Goal: Task Accomplishment & Management: Complete application form

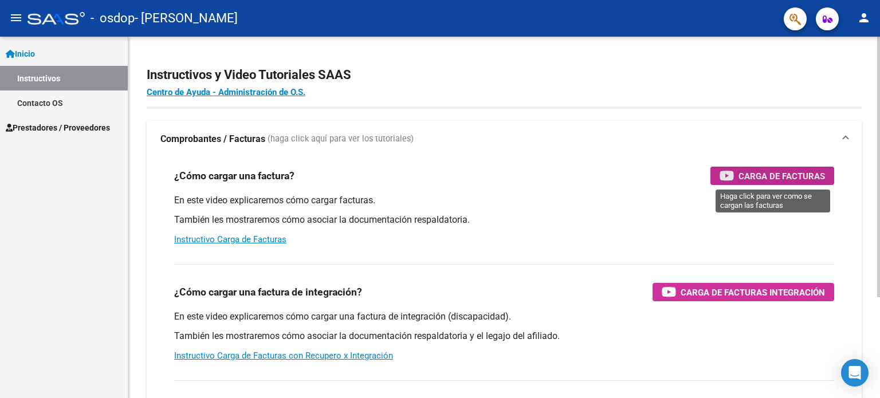
click at [813, 172] on span "Carga de Facturas" at bounding box center [781, 176] width 86 height 14
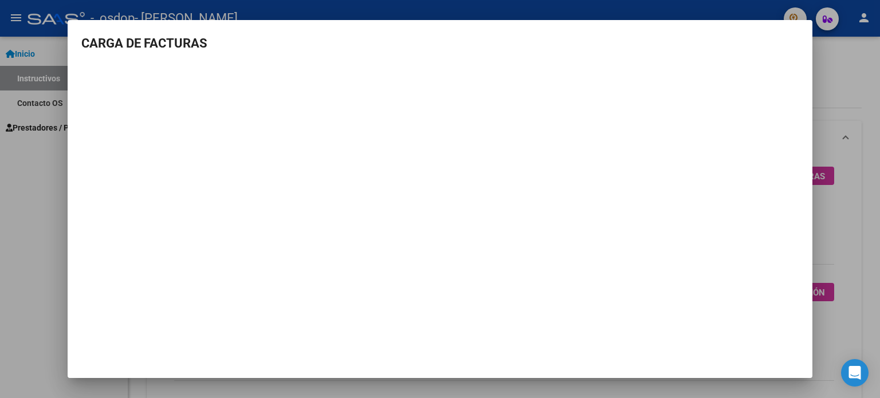
click at [879, 137] on div at bounding box center [440, 199] width 880 height 398
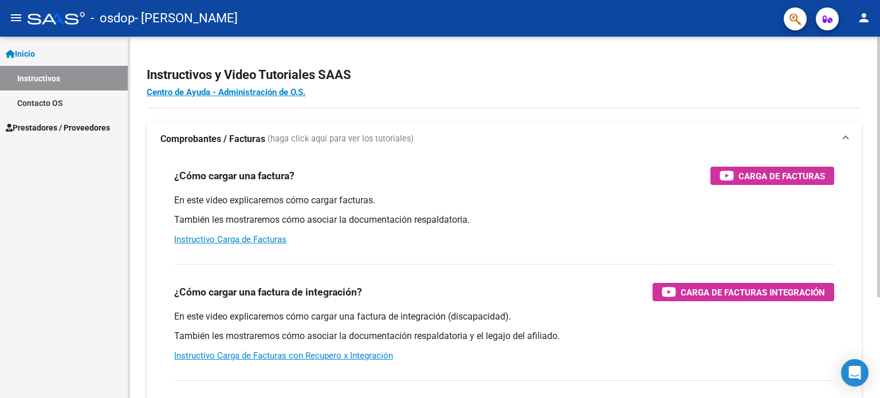
drag, startPoint x: 471, startPoint y: 165, endPoint x: 462, endPoint y: 156, distance: 13.0
click at [472, 167] on div "¿Cómo cargar una factura? Carga de Facturas En este video explicaremos cómo car…" at bounding box center [503, 206] width 687 height 97
click at [817, 174] on span "Carga de Facturas" at bounding box center [781, 176] width 86 height 14
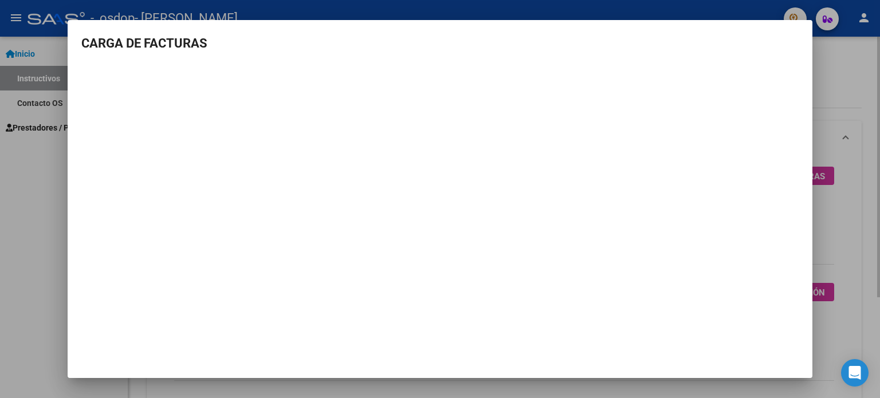
drag, startPoint x: 847, startPoint y: 45, endPoint x: 828, endPoint y: 46, distance: 19.5
click at [848, 46] on div at bounding box center [440, 199] width 880 height 398
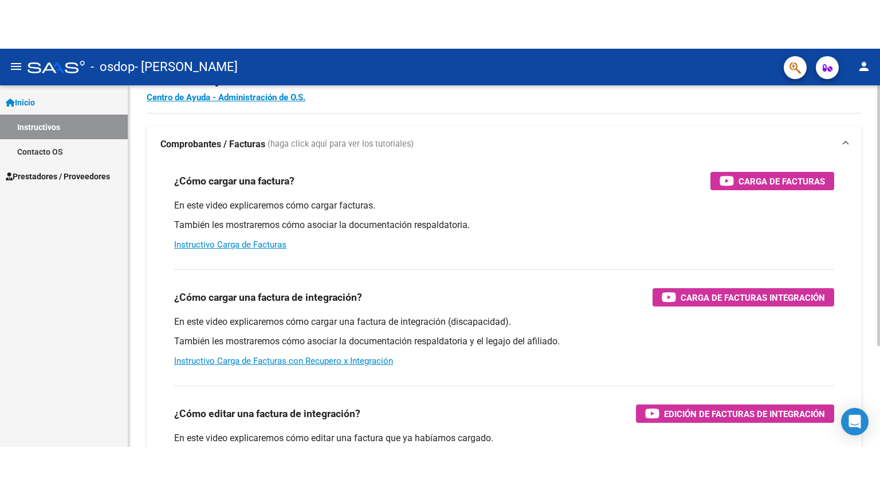
scroll to position [115, 0]
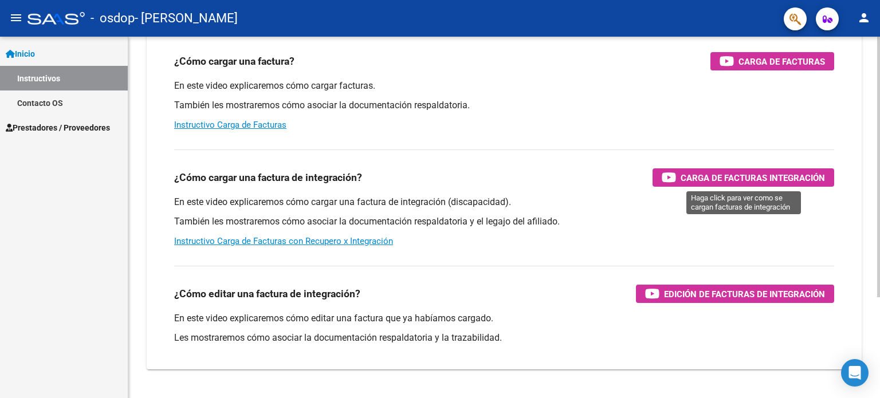
click at [696, 178] on span "Carga de Facturas Integración" at bounding box center [752, 178] width 144 height 14
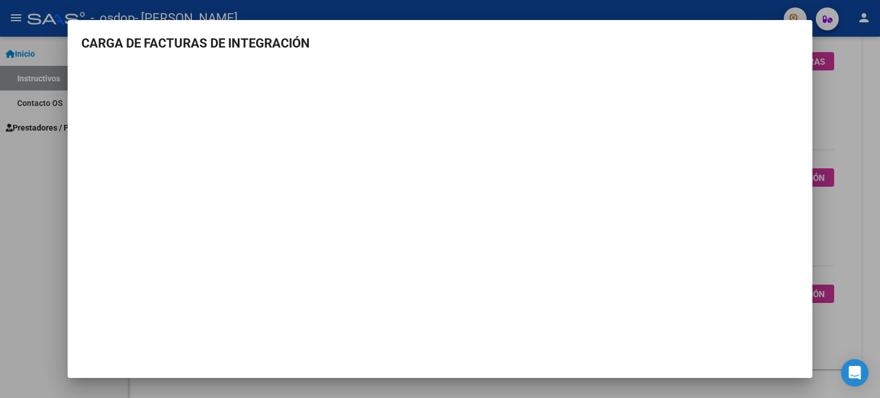
click at [824, 217] on div at bounding box center [440, 199] width 880 height 398
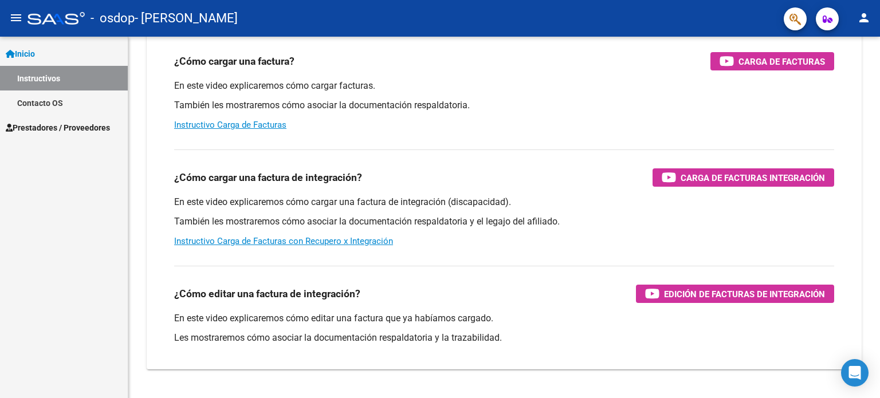
click at [33, 52] on span "Inicio" at bounding box center [20, 54] width 29 height 13
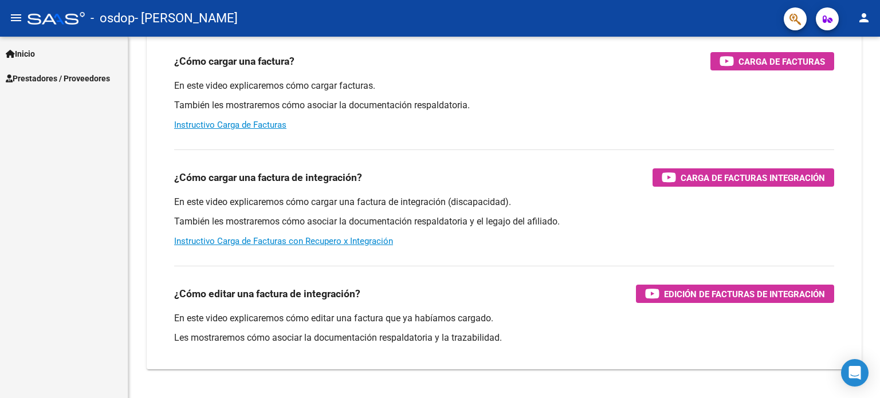
click at [50, 76] on span "Prestadores / Proveedores" at bounding box center [58, 78] width 104 height 13
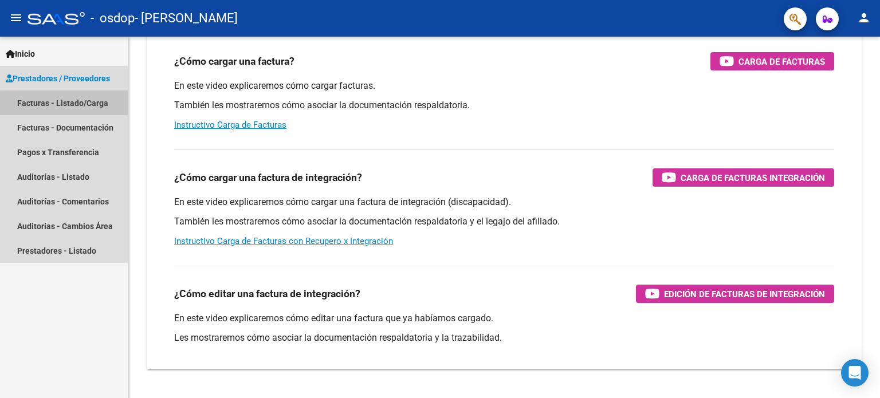
click at [66, 104] on link "Facturas - Listado/Carga" at bounding box center [64, 102] width 128 height 25
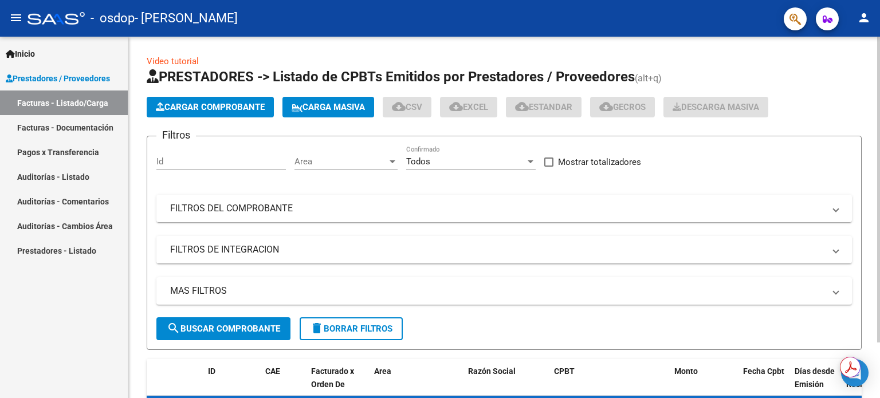
click at [222, 107] on span "Cargar Comprobante" at bounding box center [210, 107] width 109 height 10
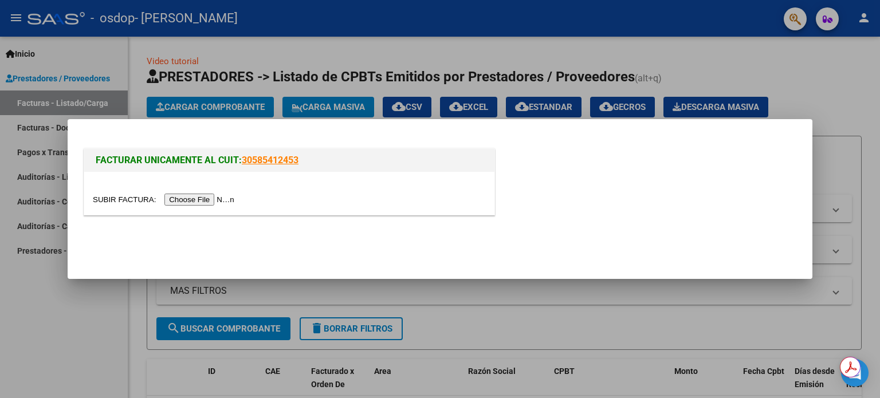
click at [180, 196] on input "file" at bounding box center [165, 200] width 145 height 12
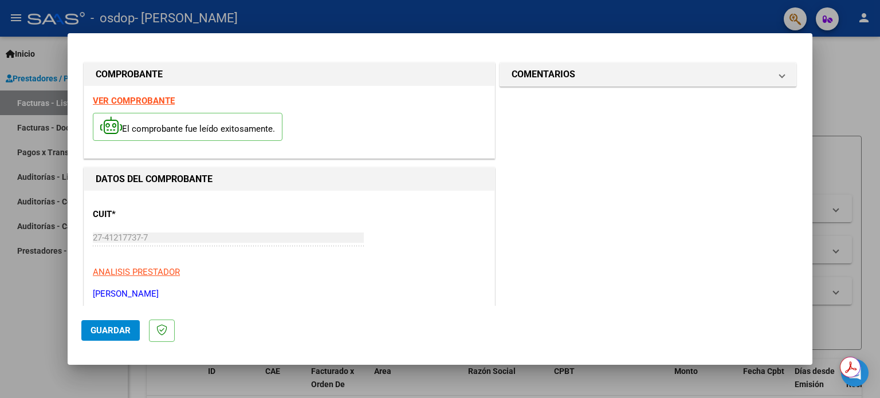
scroll to position [172, 0]
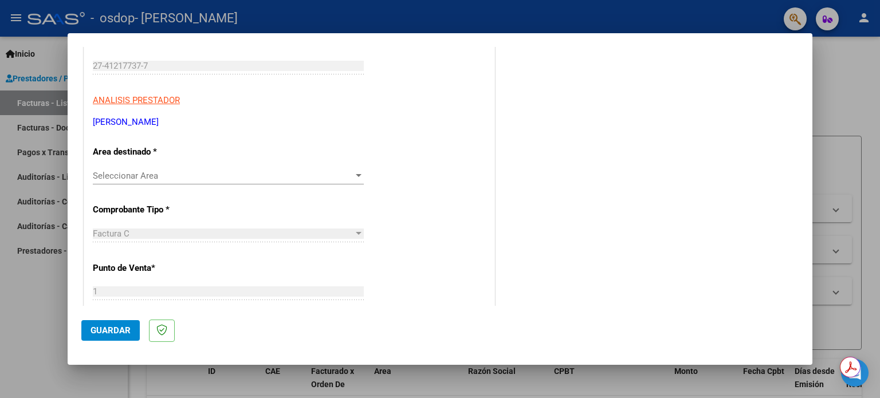
click at [133, 174] on span "Seleccionar Area" at bounding box center [223, 176] width 261 height 10
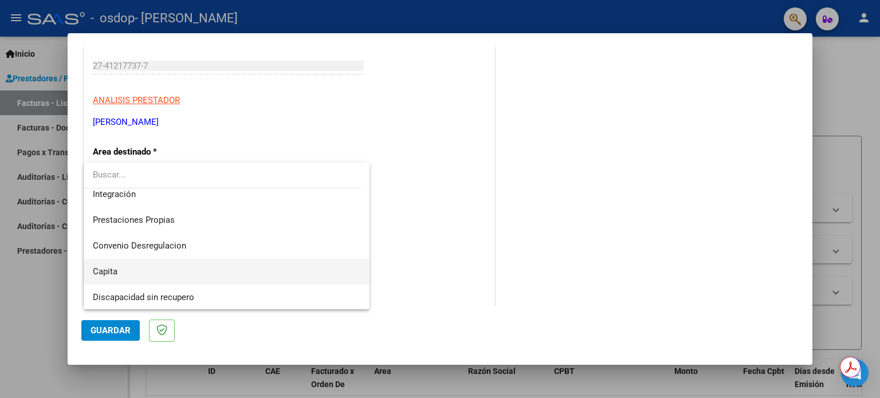
scroll to position [85, 0]
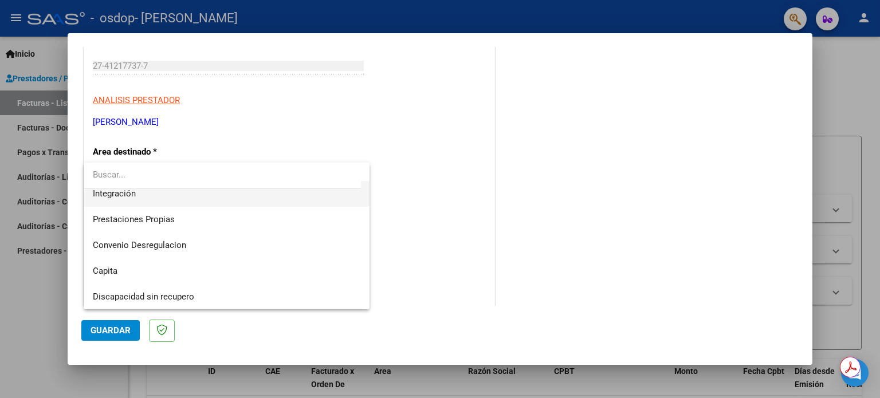
click at [135, 202] on span "Integración" at bounding box center [227, 194] width 268 height 26
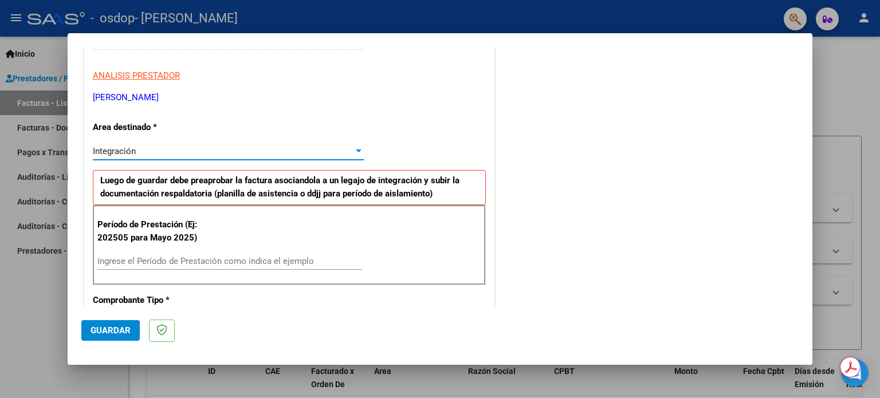
scroll to position [344, 0]
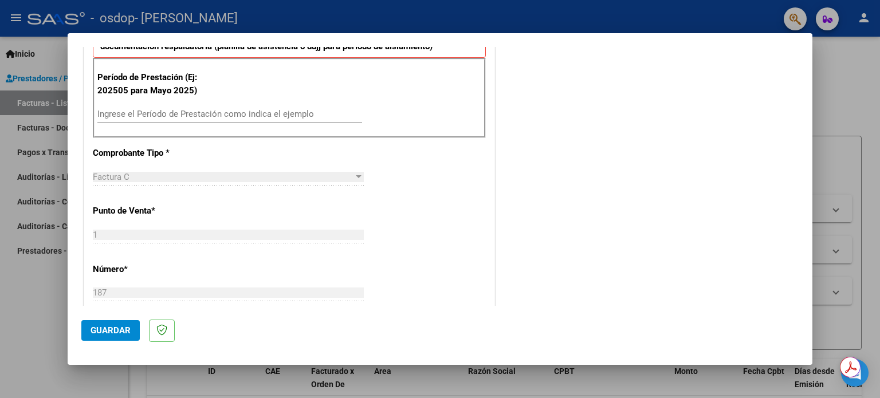
click at [183, 176] on div "Factura C" at bounding box center [223, 177] width 261 height 10
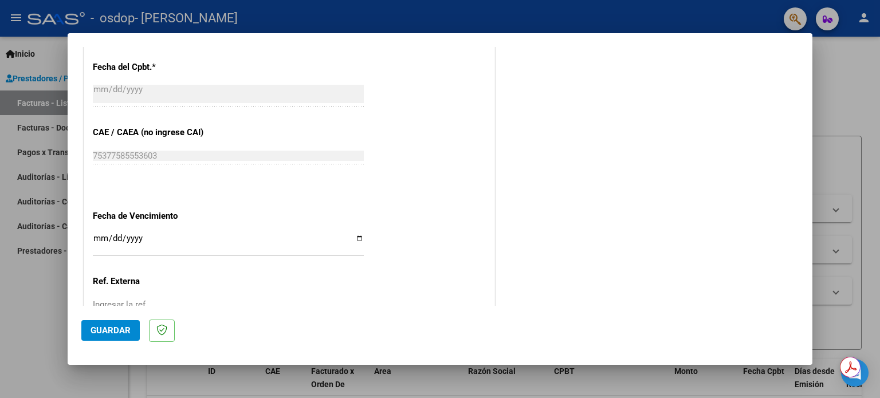
scroll to position [687, 0]
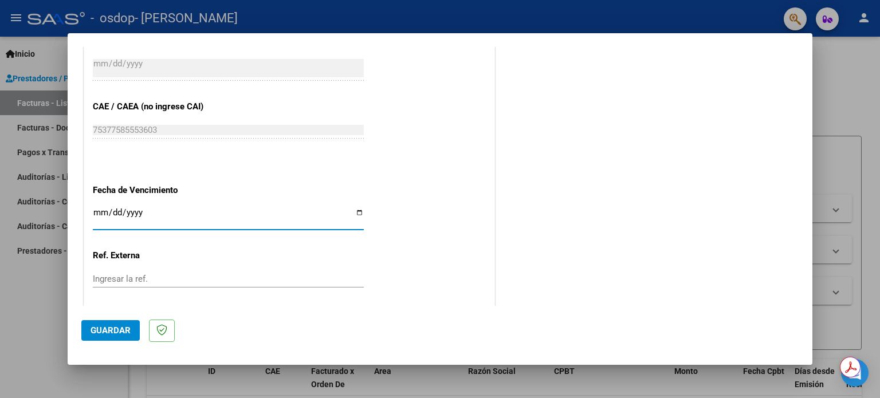
click at [356, 211] on input "Ingresar la fecha" at bounding box center [228, 217] width 271 height 18
type input "[DATE]"
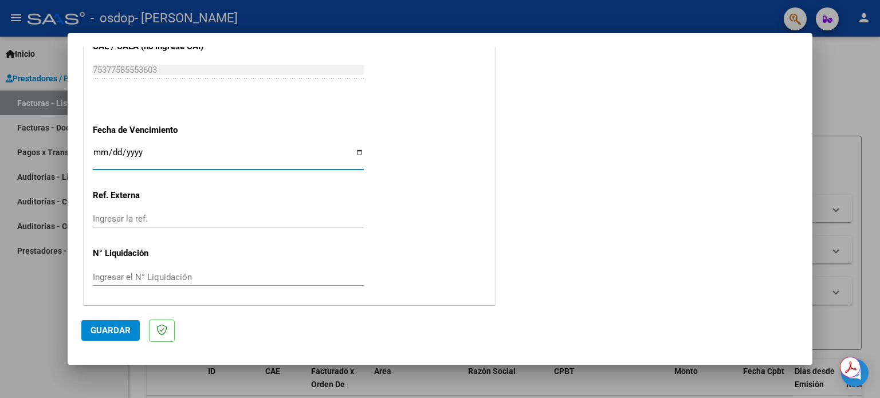
click at [149, 278] on input "Ingresar el N° Liquidación" at bounding box center [228, 277] width 271 height 10
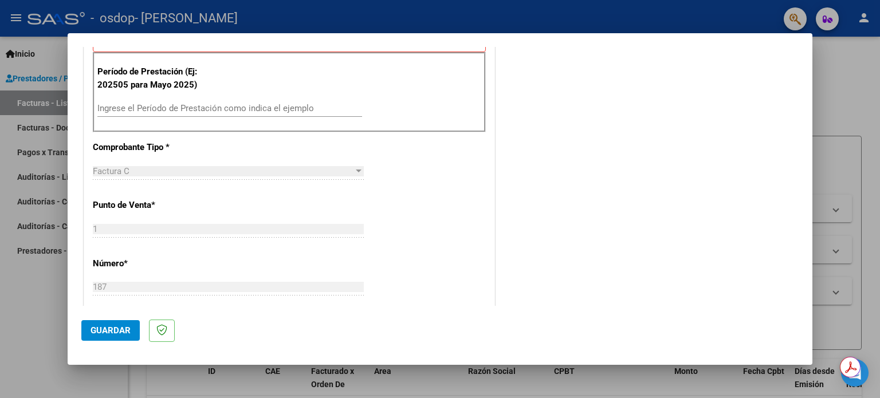
scroll to position [289, 0]
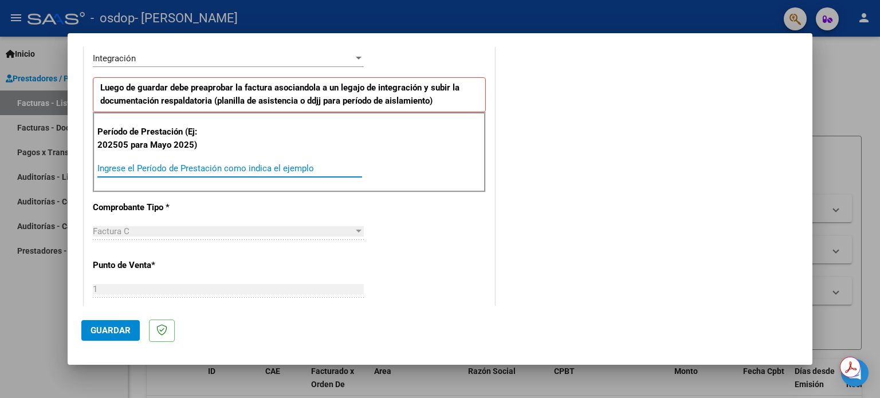
click at [176, 170] on input "Ingrese el Período de Prestación como indica el ejemplo" at bounding box center [229, 168] width 265 height 10
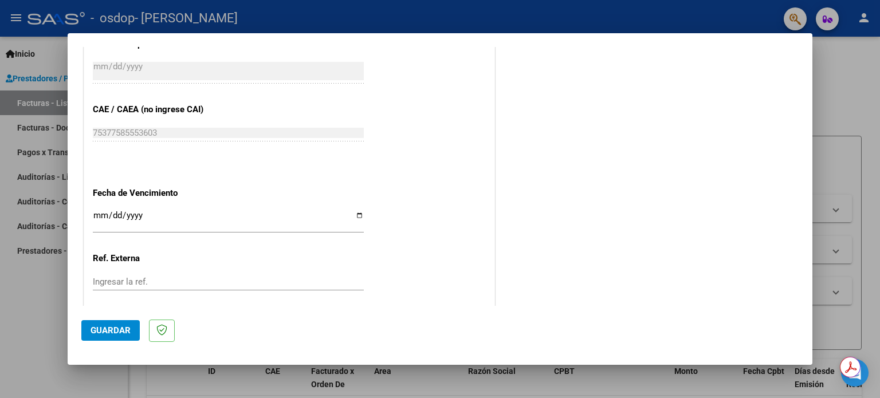
scroll to position [747, 0]
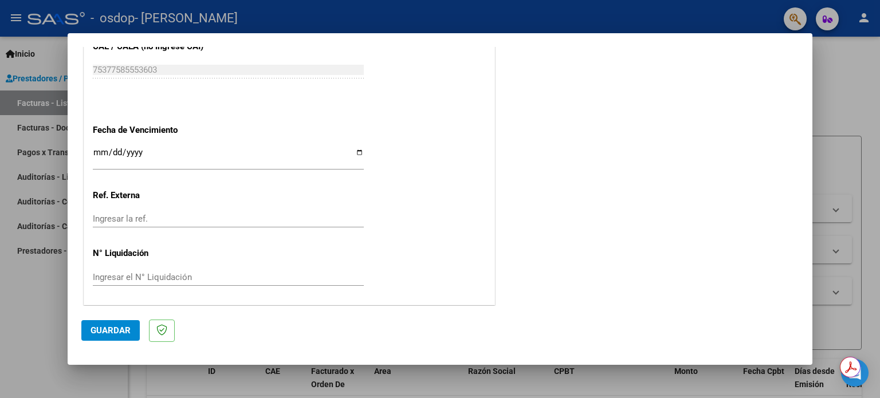
type input "202508"
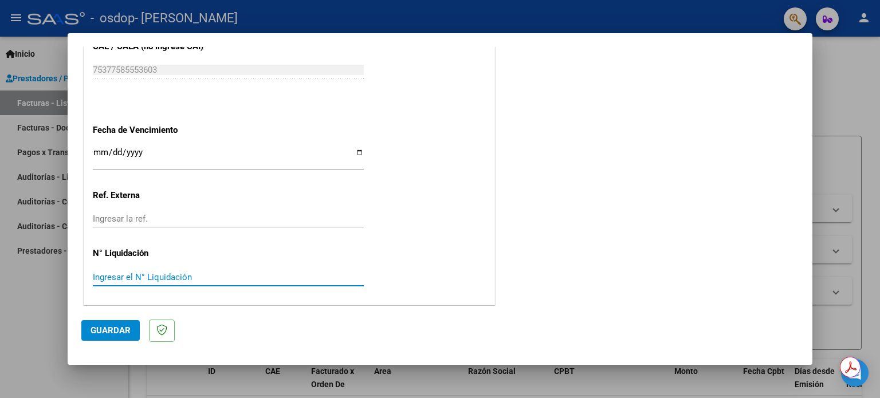
click at [138, 279] on input "Ingresar el N° Liquidación" at bounding box center [228, 277] width 271 height 10
type input "187"
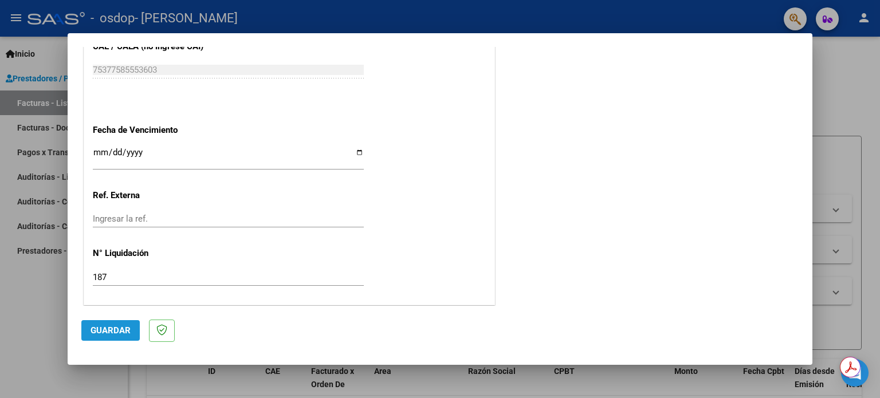
click at [112, 334] on span "Guardar" at bounding box center [110, 330] width 40 height 10
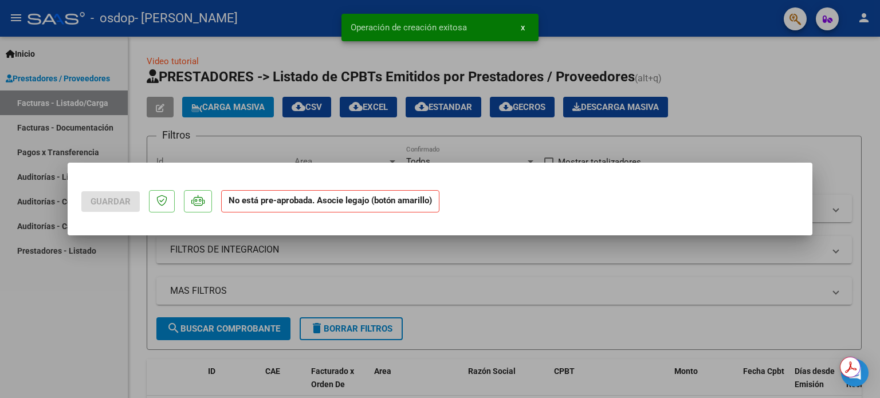
scroll to position [0, 0]
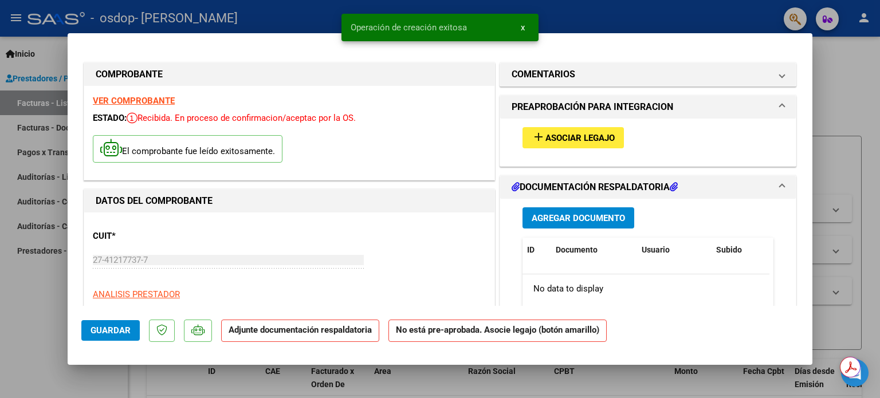
click at [582, 133] on span "Asociar Legajo" at bounding box center [579, 138] width 69 height 10
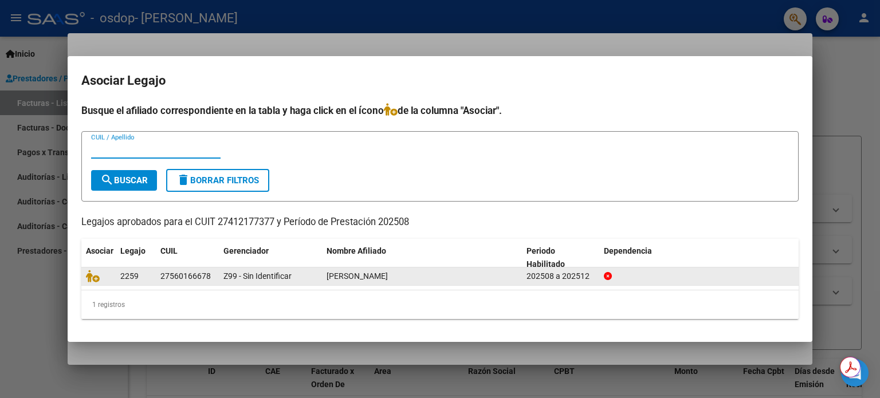
click at [368, 278] on span "[PERSON_NAME]" at bounding box center [356, 275] width 61 height 9
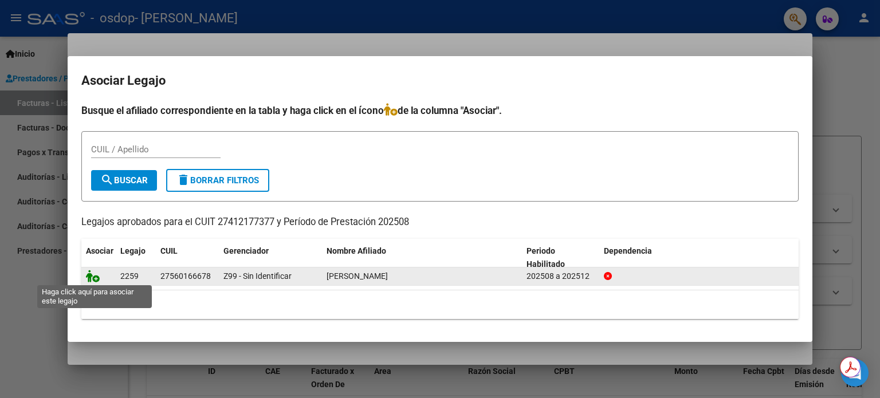
click at [96, 278] on icon at bounding box center [93, 276] width 14 height 13
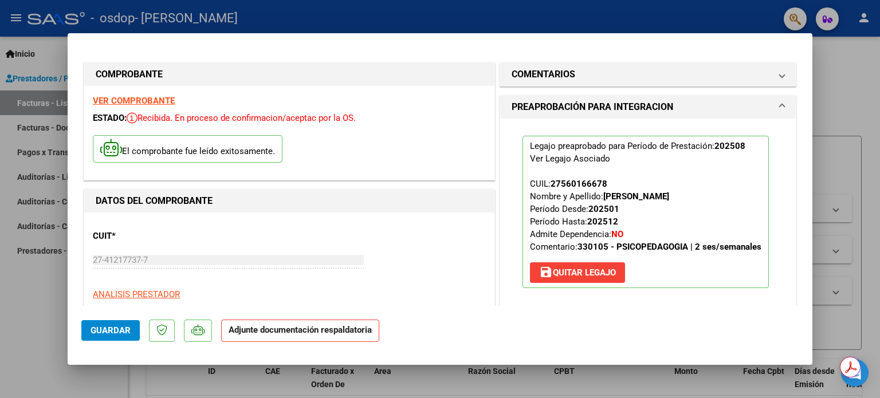
click at [259, 339] on p "Adjunte documentación respaldatoria" at bounding box center [300, 331] width 158 height 22
click at [109, 334] on span "Guardar" at bounding box center [110, 330] width 40 height 10
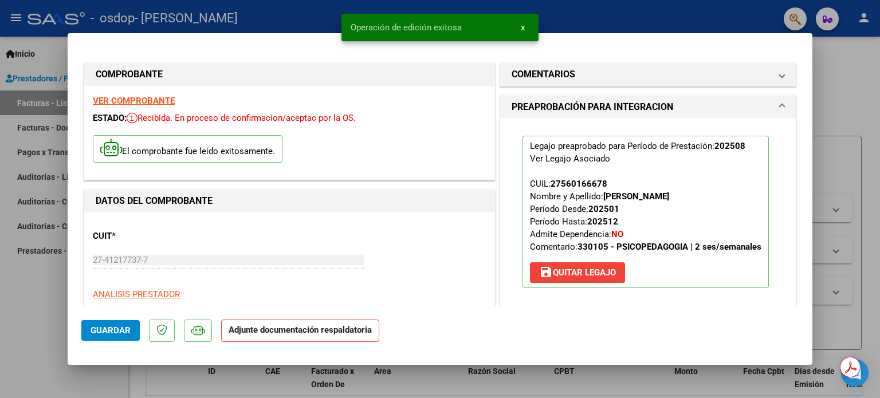
click at [879, 198] on div at bounding box center [440, 199] width 880 height 398
type input "$ 0,00"
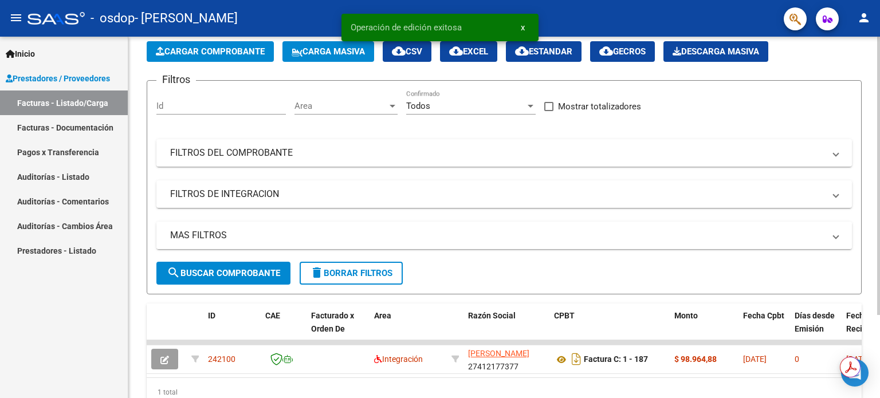
scroll to position [108, 0]
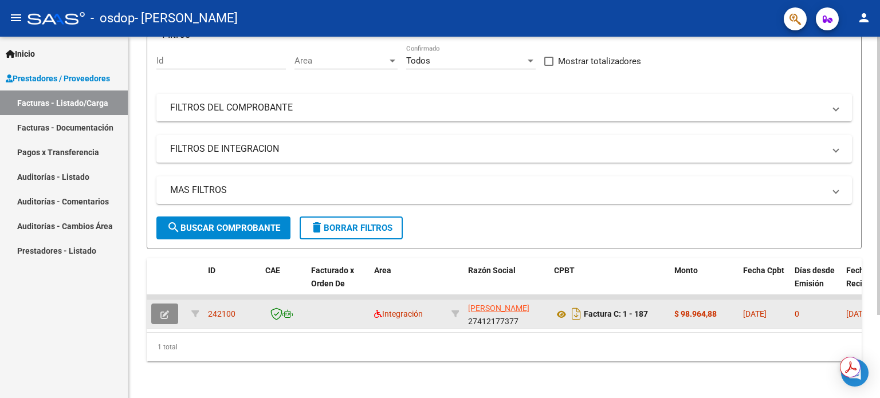
click at [177, 311] on button "button" at bounding box center [164, 314] width 27 height 21
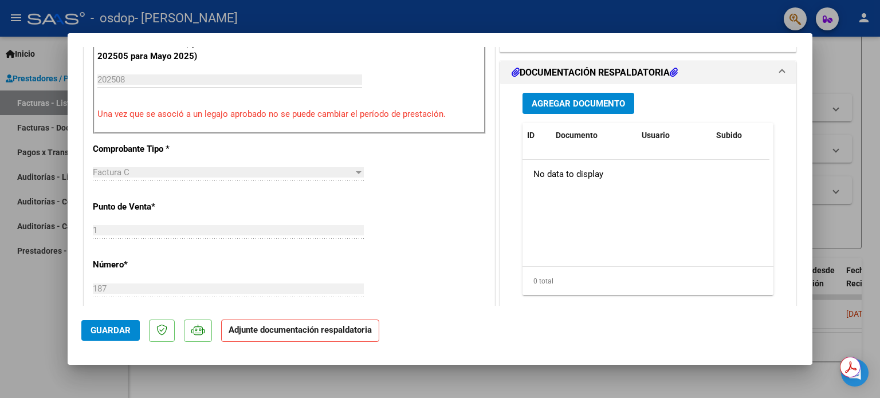
scroll to position [322, 0]
click at [566, 109] on span "Agregar Documento" at bounding box center [578, 105] width 93 height 10
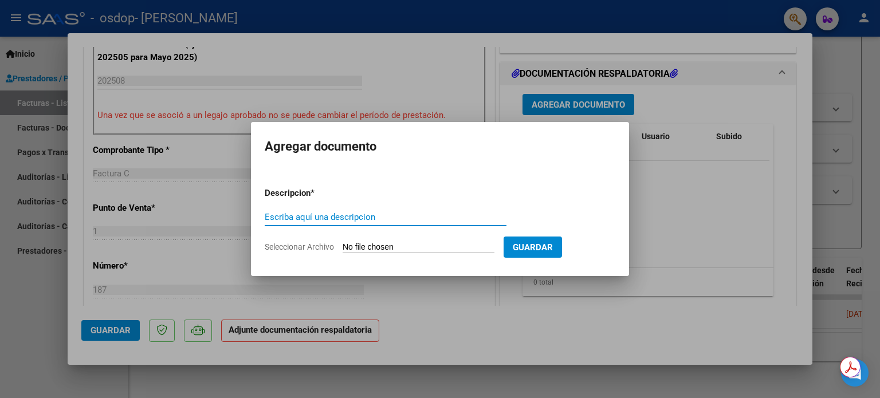
click at [337, 218] on input "Escriba aquí una descripcion" at bounding box center [386, 217] width 242 height 10
type input "f"
type input "factura"
click at [354, 245] on input "Seleccionar Archivo" at bounding box center [419, 247] width 152 height 11
type input "C:\fakepath\27412177377_011_00001_00000187.pdf"
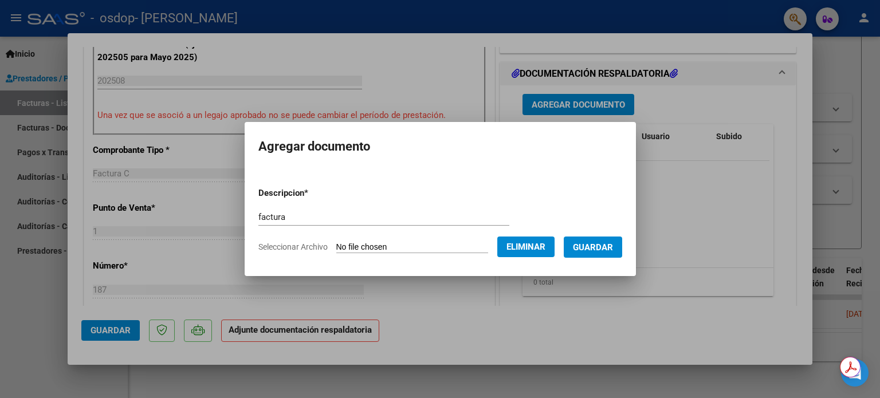
click at [613, 245] on span "Guardar" at bounding box center [593, 247] width 40 height 10
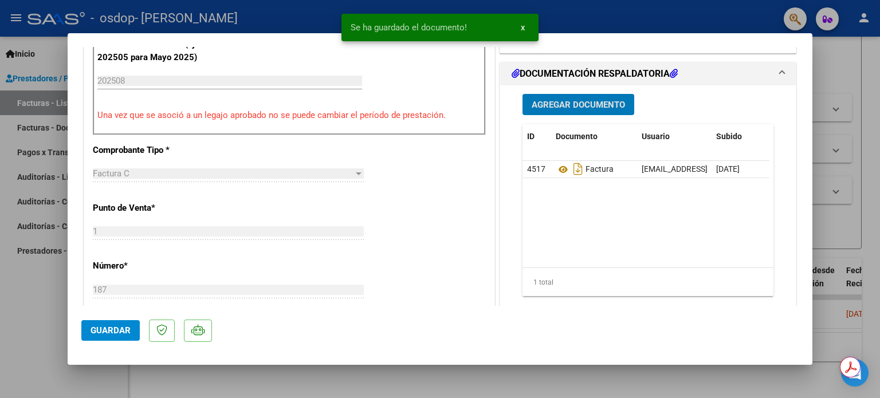
click at [548, 106] on span "Agregar Documento" at bounding box center [578, 105] width 93 height 10
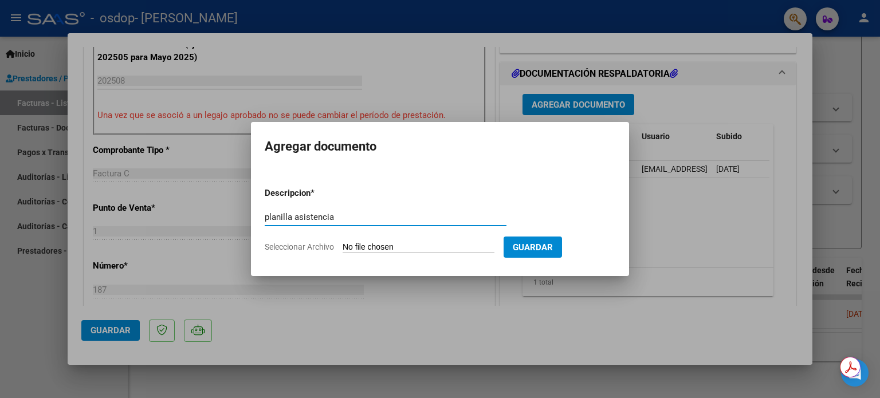
type input "planilla asistencia"
click at [438, 245] on input "Seleccionar Archivo" at bounding box center [419, 247] width 152 height 11
type input "C:\fakepath\CamScanner [DATE] 10.16.pdf"
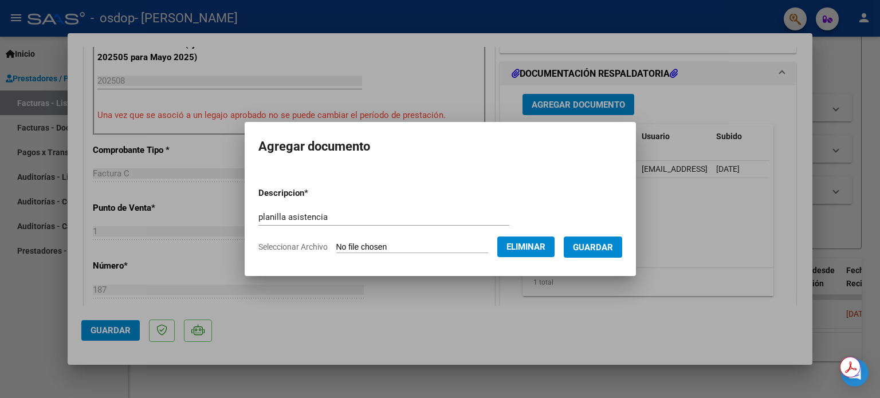
click at [591, 249] on span "Guardar" at bounding box center [593, 247] width 40 height 10
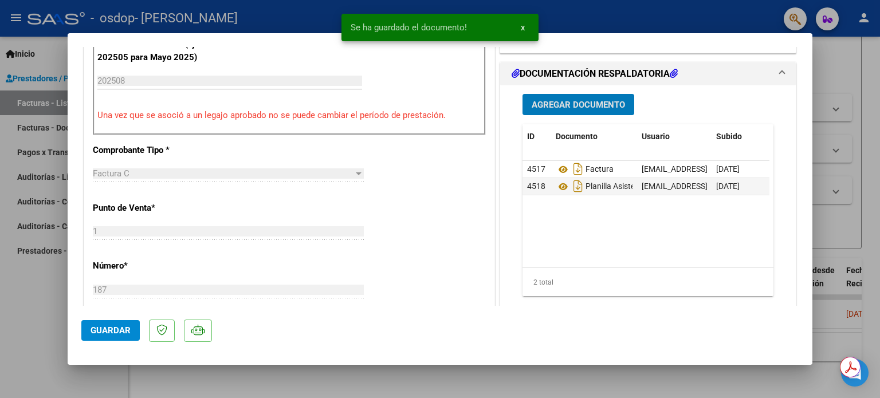
click at [101, 322] on button "Guardar" at bounding box center [110, 330] width 58 height 21
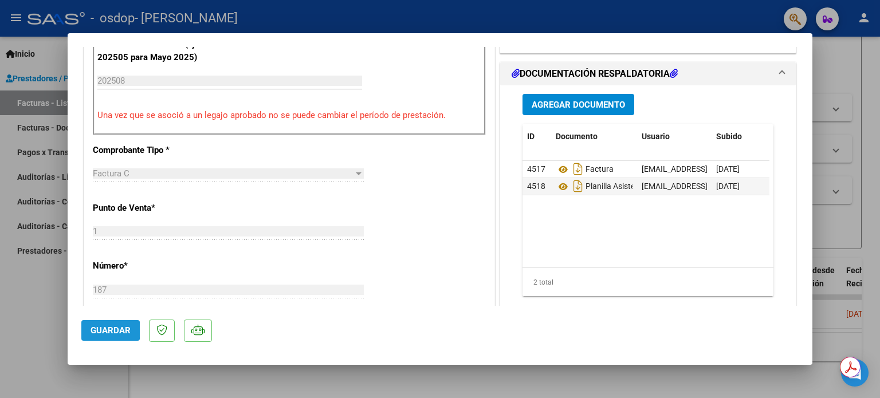
click at [101, 330] on span "Guardar" at bounding box center [110, 330] width 40 height 10
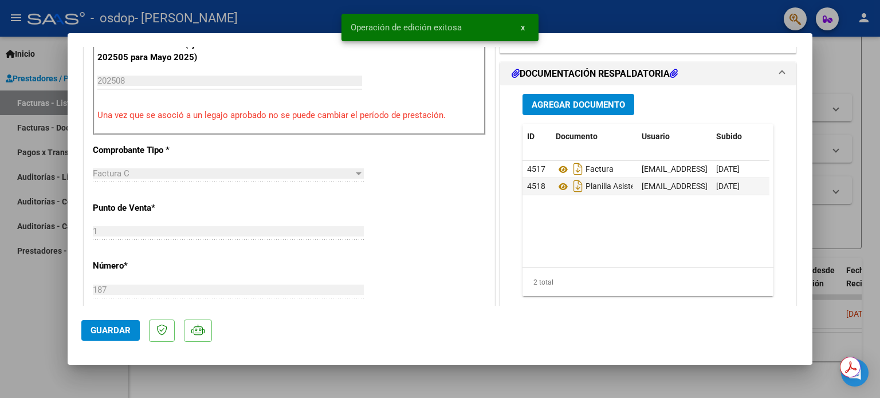
click at [857, 97] on div at bounding box center [440, 199] width 880 height 398
type input "$ 0,00"
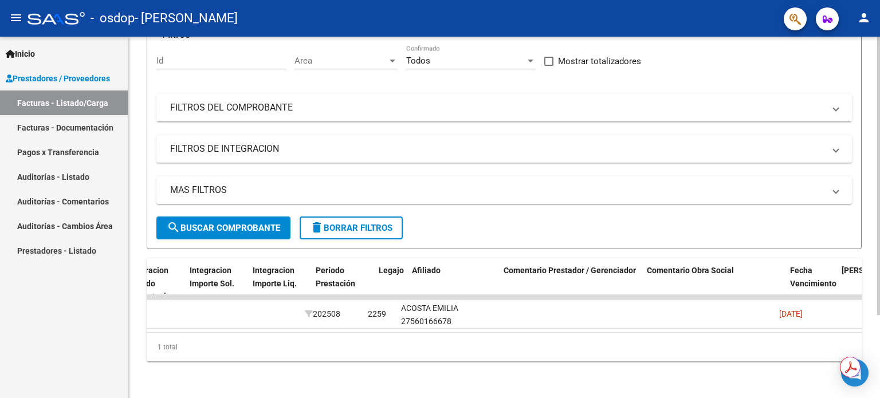
scroll to position [0, 1343]
